Goal: Book appointment/travel/reservation

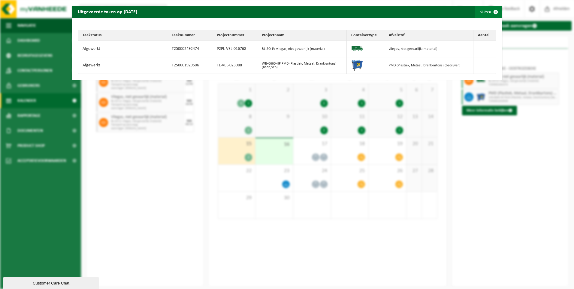
click at [478, 8] on button "Sluiten" at bounding box center [488, 12] width 27 height 12
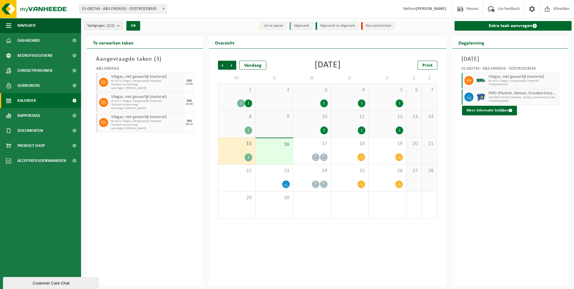
click at [517, 90] on div "PMD (Plastiek, Metaal, Drankkartons) (bedrijven) WB-0660-HP PMD (Plastiek, Meta…" at bounding box center [523, 97] width 72 height 16
click at [240, 180] on div "22" at bounding box center [236, 178] width 37 height 27
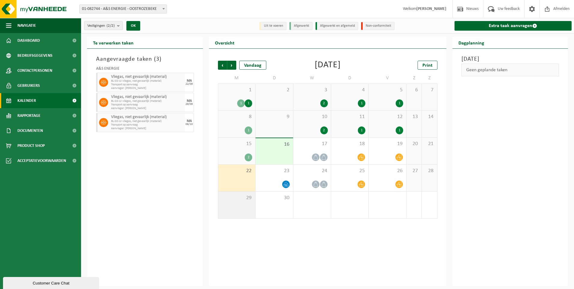
click at [243, 194] on div "29" at bounding box center [236, 205] width 37 height 27
click at [367, 29] on li "Non-conformiteit" at bounding box center [377, 26] width 33 height 8
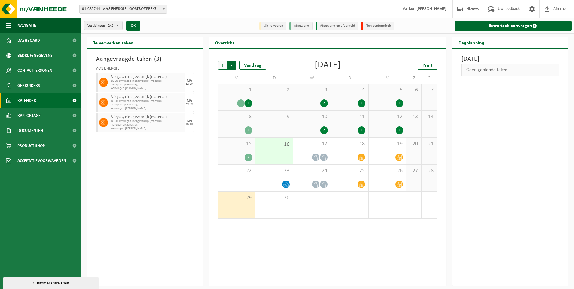
click at [226, 63] on span "Vorige" at bounding box center [222, 65] width 9 height 9
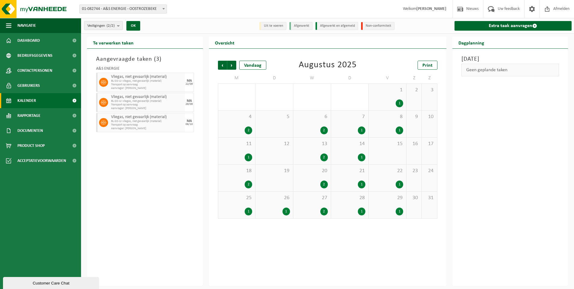
click at [226, 63] on span "Vorige" at bounding box center [222, 65] width 9 height 9
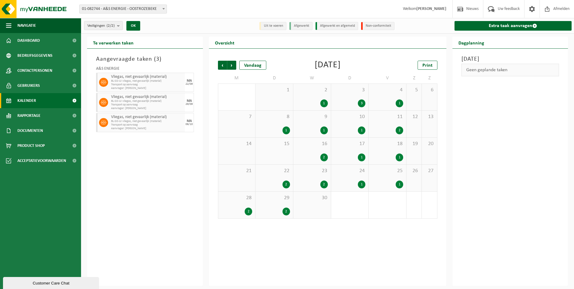
click at [226, 63] on span "Vorige" at bounding box center [222, 65] width 9 height 9
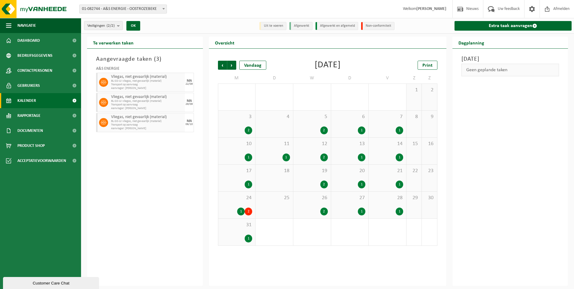
click at [226, 63] on span "Vorige" at bounding box center [222, 65] width 9 height 9
click at [237, 62] on div "Vorige Volgende Vandaag" at bounding box center [248, 65] width 60 height 9
click at [236, 63] on span "Volgende" at bounding box center [231, 65] width 9 height 9
click at [249, 210] on div "2" at bounding box center [249, 212] width 8 height 8
